Goal: Task Accomplishment & Management: Manage account settings

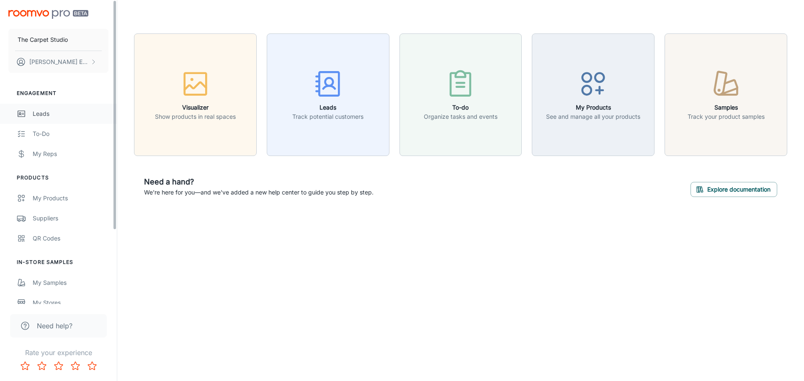
click at [33, 109] on div "Leads" at bounding box center [71, 113] width 76 height 9
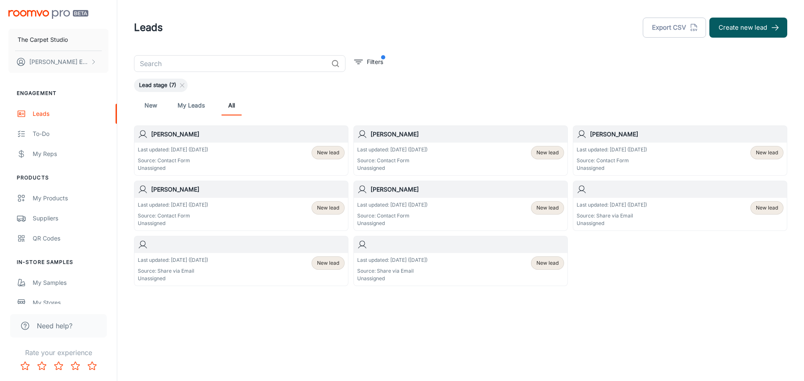
click at [187, 150] on p "Last updated: [DATE] ([DATE])" at bounding box center [173, 150] width 70 height 8
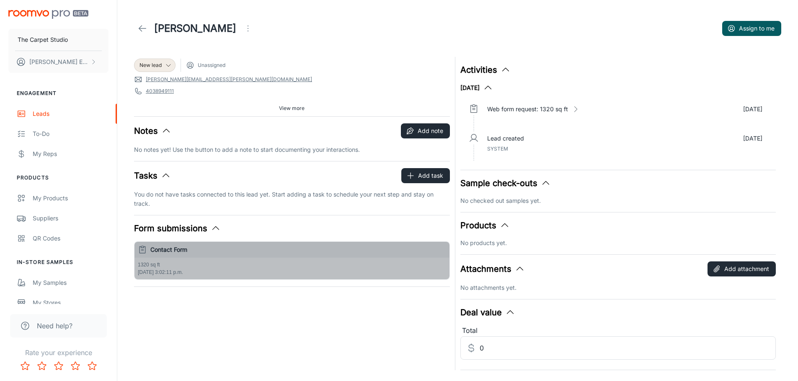
click at [166, 269] on div "1320 sq ft [DATE] 3:02:11 p.m." at bounding box center [291, 269] width 315 height 22
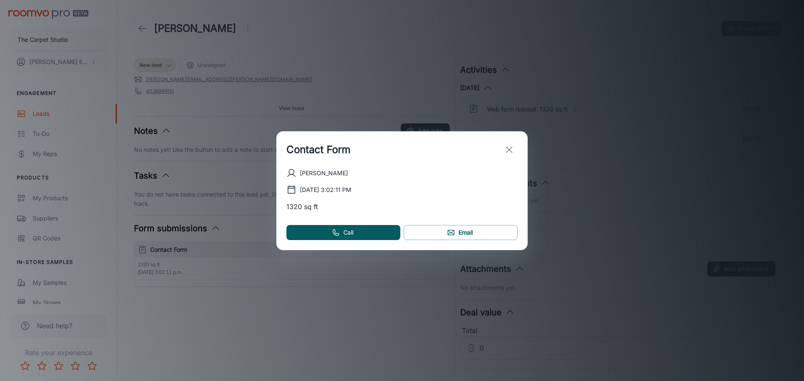
click at [511, 149] on icon "exit" at bounding box center [509, 150] width 10 height 10
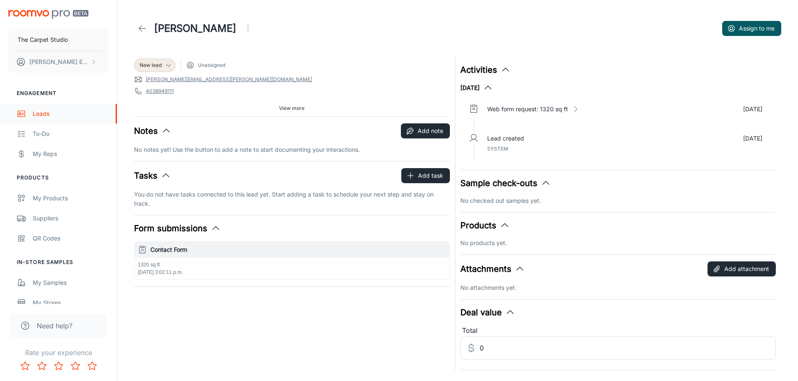
click at [34, 109] on div "Leads" at bounding box center [71, 113] width 76 height 9
